Goal: Task Accomplishment & Management: Use online tool/utility

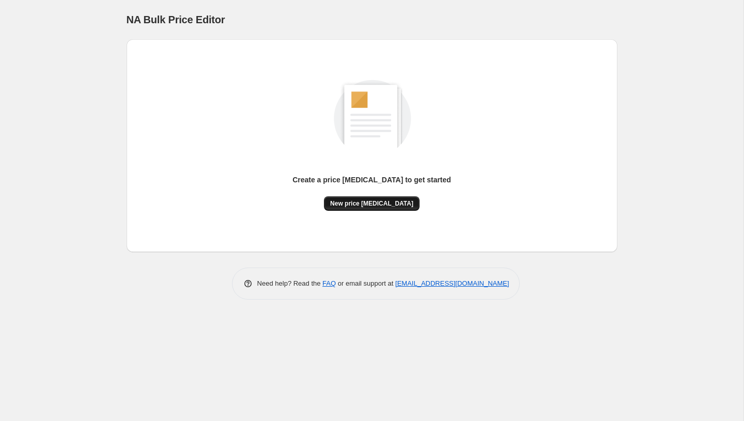
click at [367, 204] on span "New price [MEDICAL_DATA]" at bounding box center [371, 203] width 83 height 8
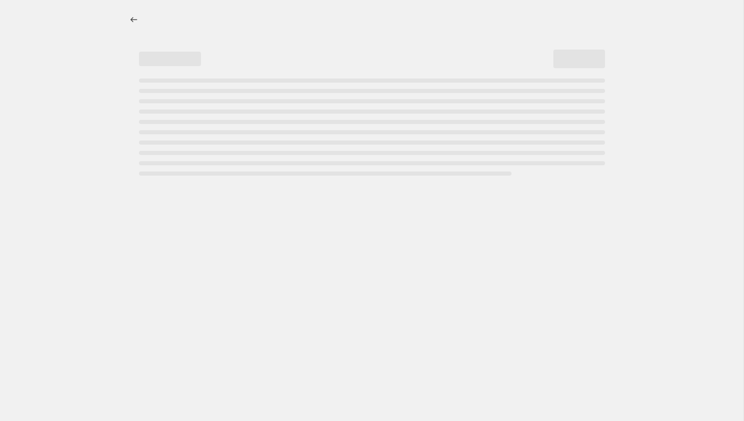
select select "percentage"
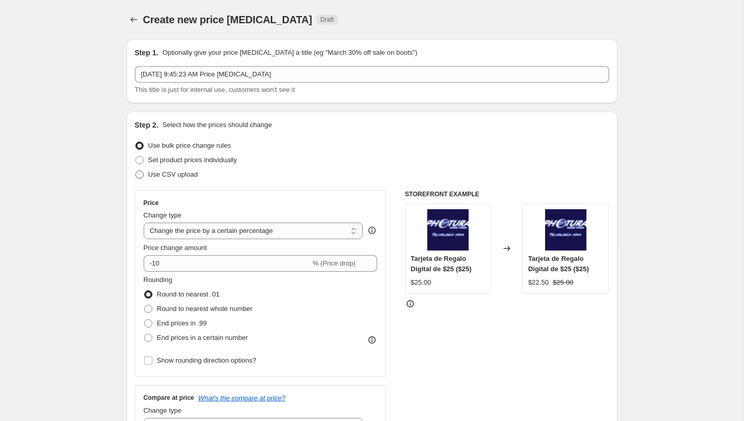
click at [181, 168] on label "Use CSV upload" at bounding box center [166, 174] width 63 height 14
click at [136, 171] on input "Use CSV upload" at bounding box center [135, 171] width 1 height 1
radio input "true"
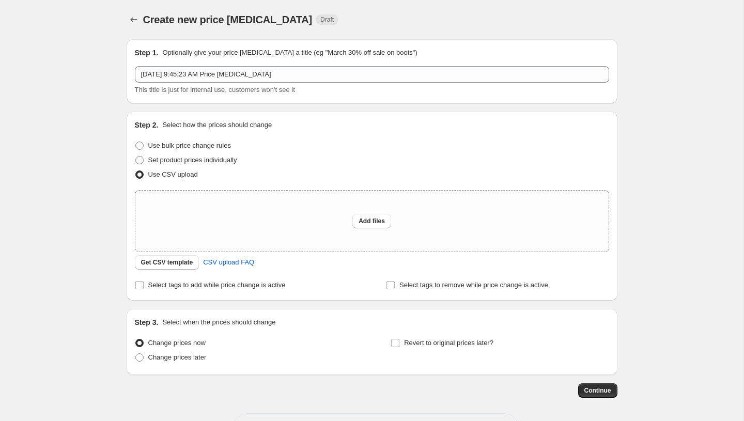
scroll to position [40, 0]
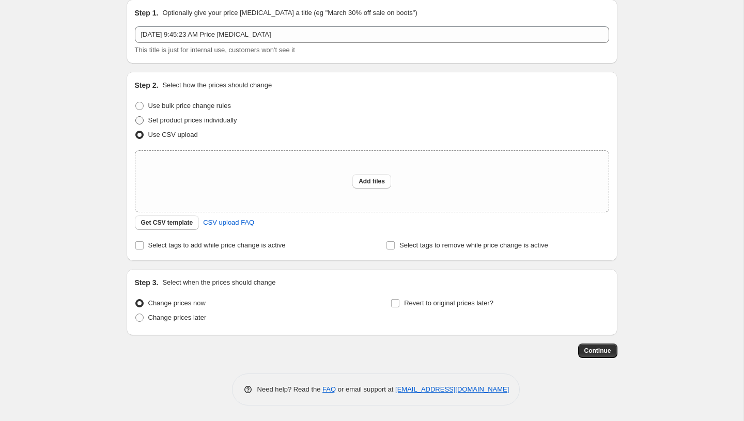
click at [206, 116] on span "Set product prices individually" at bounding box center [192, 120] width 89 height 8
click at [136, 116] on input "Set product prices individually" at bounding box center [135, 116] width 1 height 1
radio input "true"
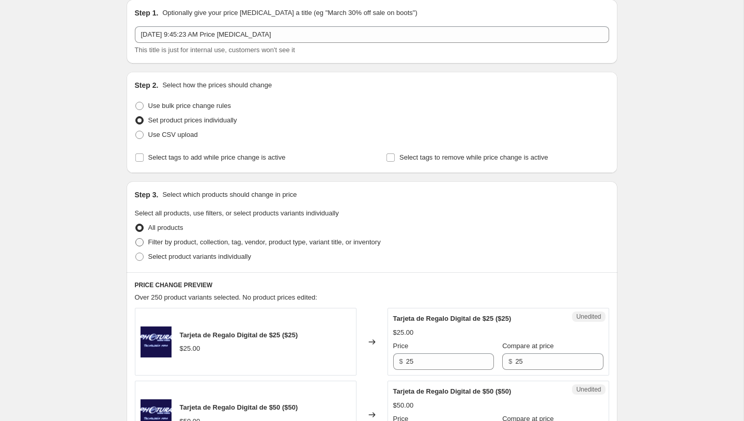
click at [212, 240] on span "Filter by product, collection, tag, vendor, product type, variant title, or inv…" at bounding box center [264, 242] width 233 height 8
click at [136, 239] on input "Filter by product, collection, tag, vendor, product type, variant title, or inv…" at bounding box center [135, 238] width 1 height 1
radio input "true"
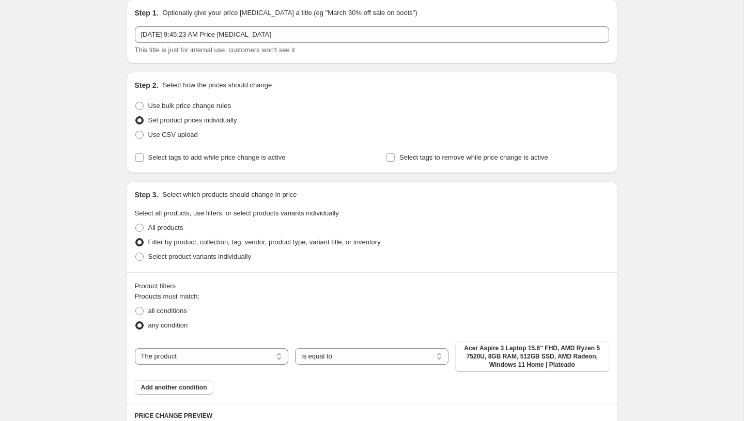
scroll to position [207, 0]
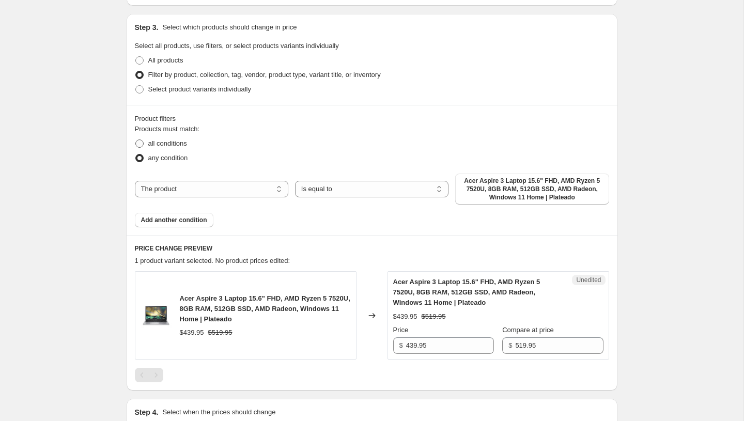
click at [153, 145] on span "all conditions" at bounding box center [167, 144] width 39 height 8
click at [136, 140] on input "all conditions" at bounding box center [135, 140] width 1 height 1
radio input "true"
click at [165, 216] on span "Add another condition" at bounding box center [174, 220] width 66 height 8
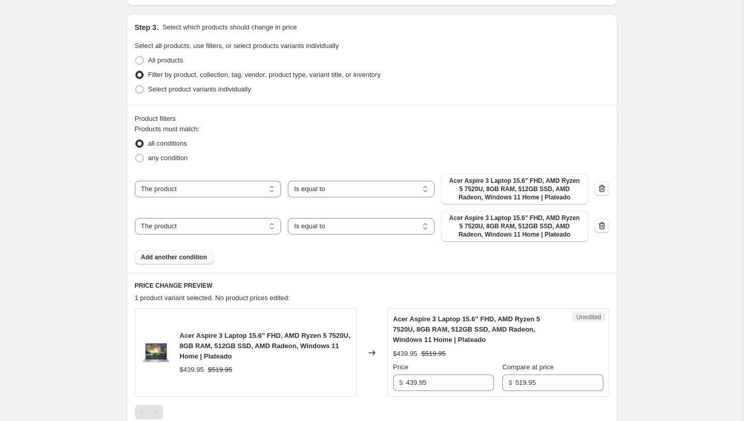
click at [177, 253] on button "Add another condition" at bounding box center [174, 257] width 79 height 14
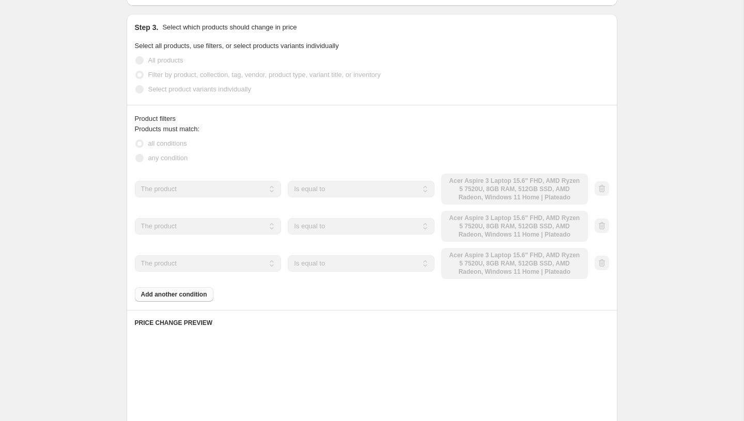
click at [210, 186] on select "The product The product's collection The product's tag The product's vendor The…" at bounding box center [208, 189] width 147 height 17
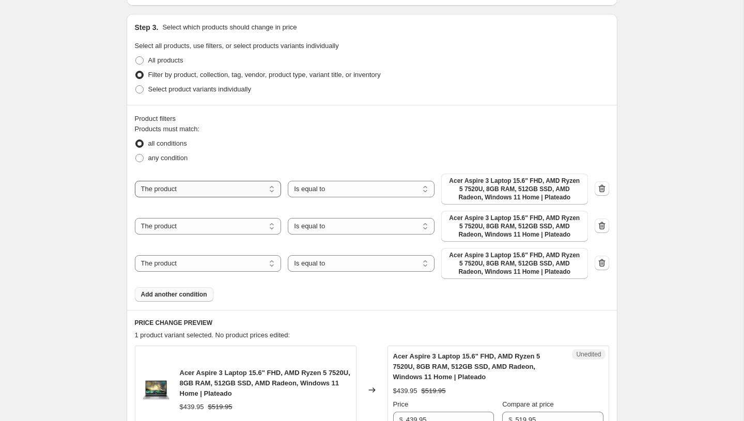
select select "vendor"
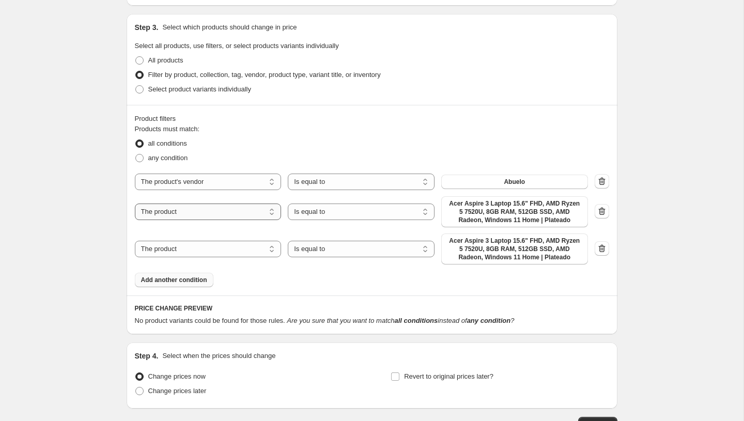
click at [238, 214] on select "The product The product's collection The product's tag The product's vendor The…" at bounding box center [208, 212] width 147 height 17
select select "product_status"
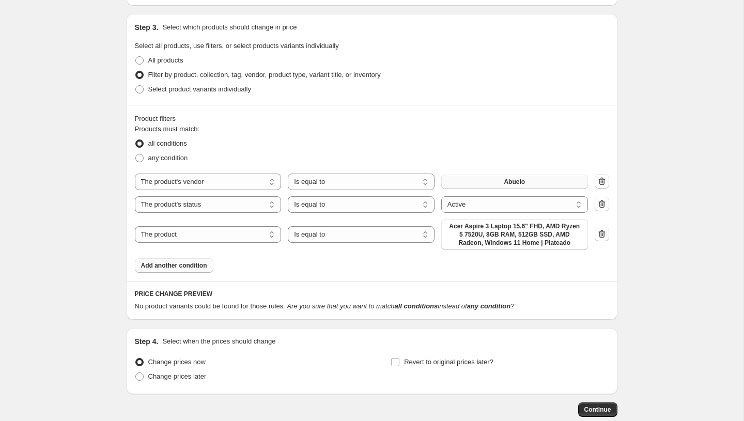
click at [511, 182] on span "Abuelo" at bounding box center [514, 182] width 21 height 8
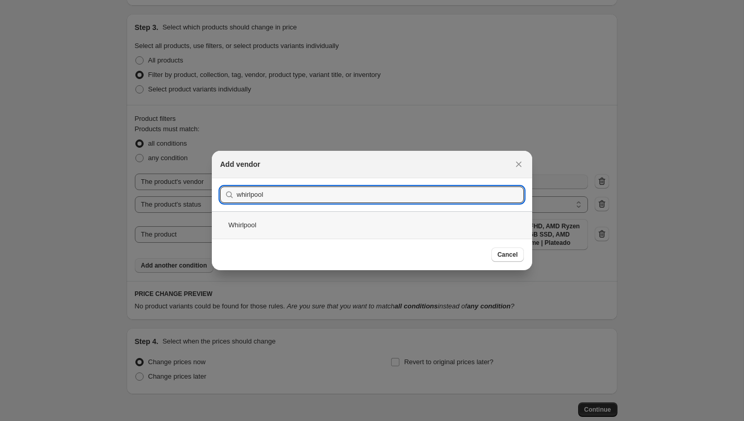
type input "whirlpool"
click at [283, 237] on div "Whirlpool" at bounding box center [372, 224] width 320 height 27
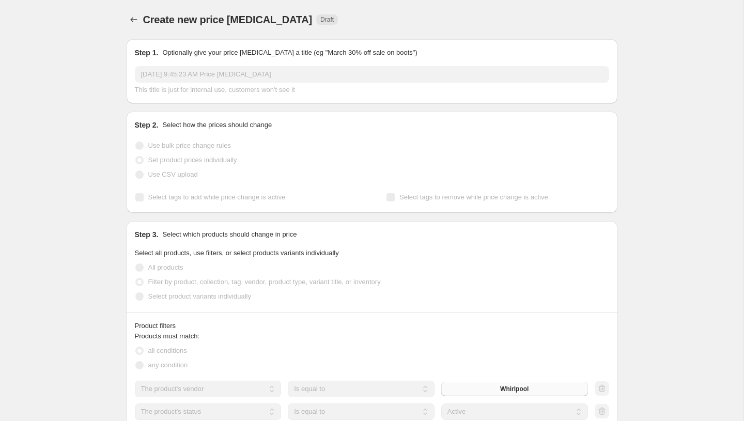
scroll to position [207, 0]
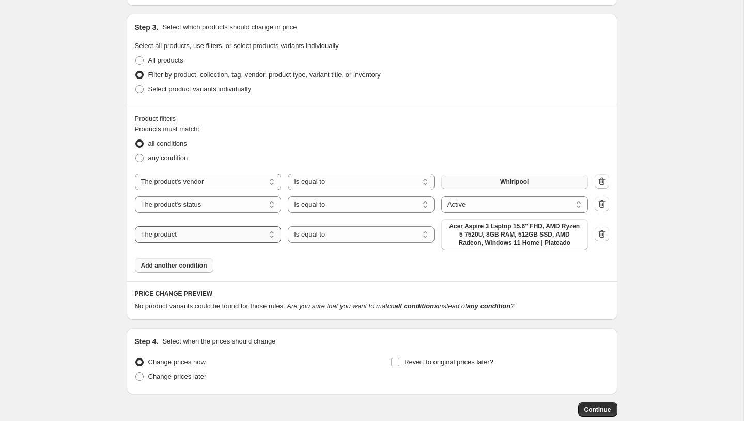
click at [255, 237] on select "The product The product's collection The product's tag The product's vendor The…" at bounding box center [208, 234] width 147 height 17
select select "tag"
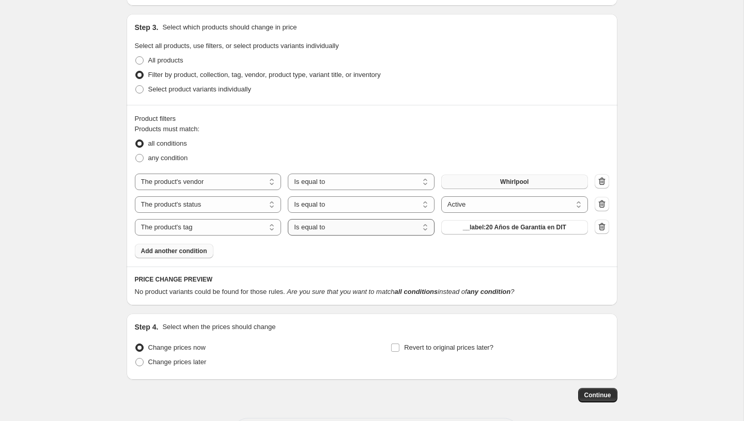
click at [322, 231] on select "Is equal to Is not equal to" at bounding box center [361, 227] width 147 height 17
select select "not_equal"
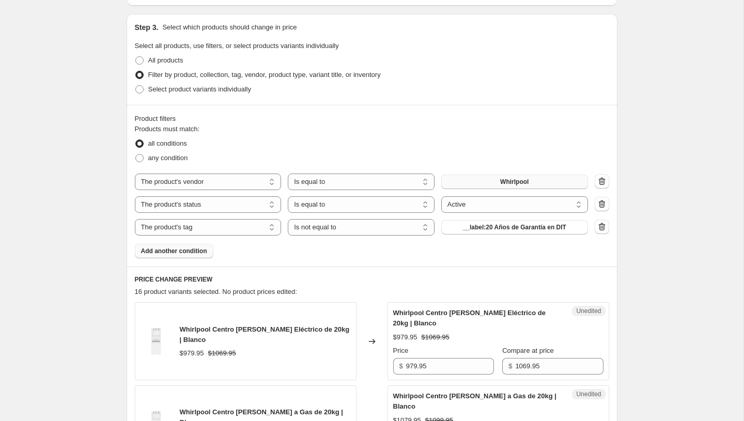
click at [476, 226] on span "__label:20 Años de Garantía en DIT" at bounding box center [514, 227] width 103 height 8
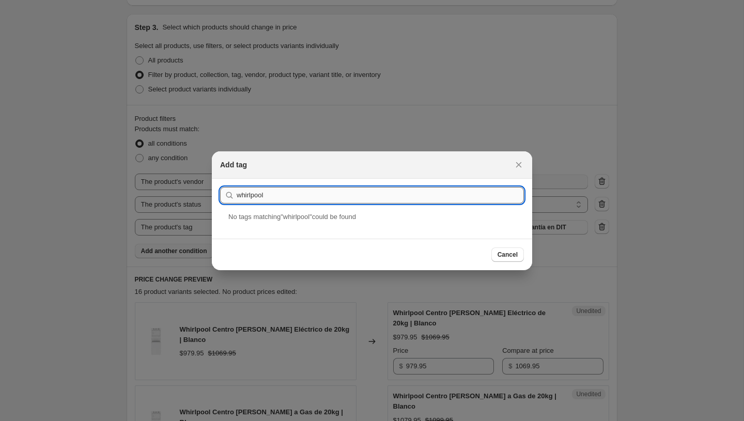
click at [261, 201] on input "whirlpool" at bounding box center [380, 195] width 287 height 17
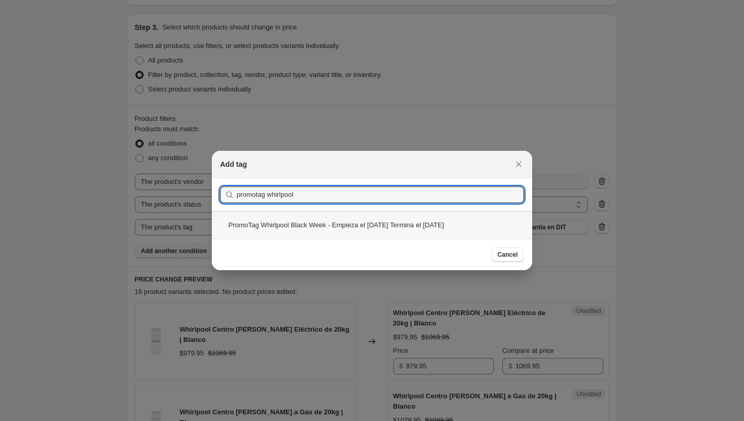
type input "promotag whirlpool"
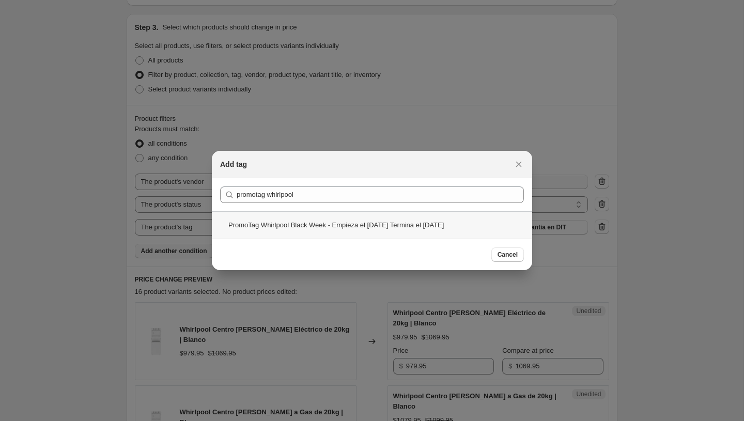
click at [274, 220] on div "PromoTag Whirlpool Black Week - Empieza el [DATE] Termina el [DATE]" at bounding box center [372, 224] width 320 height 27
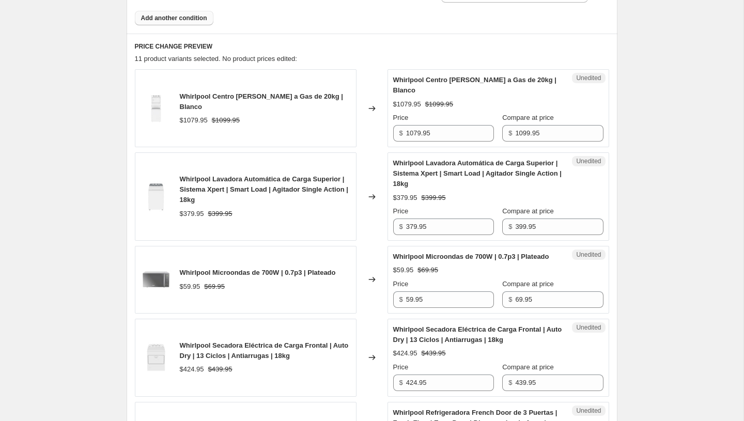
scroll to position [448, 0]
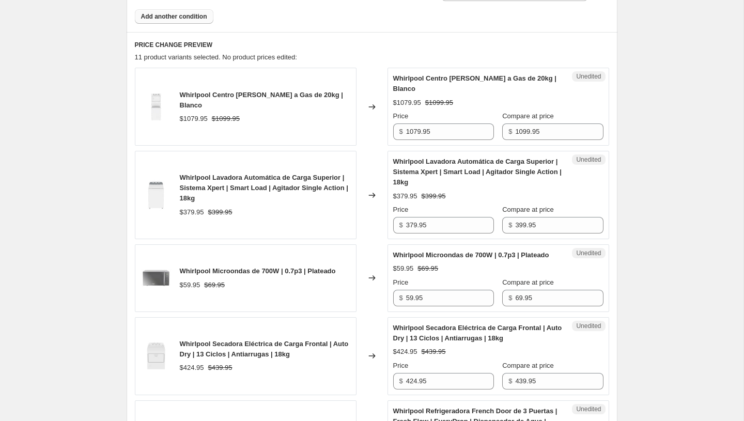
click at [432, 166] on div "Whirlpool Lavadora Automática de Carga Superior | Sistema Xpert | Smart Load | …" at bounding box center [477, 172] width 169 height 31
copy span "Whirlpool Lavadora Automática de Carga Superior | Sistema Xpert | Smart Load | …"
